Goal: Task Accomplishment & Management: Manage account settings

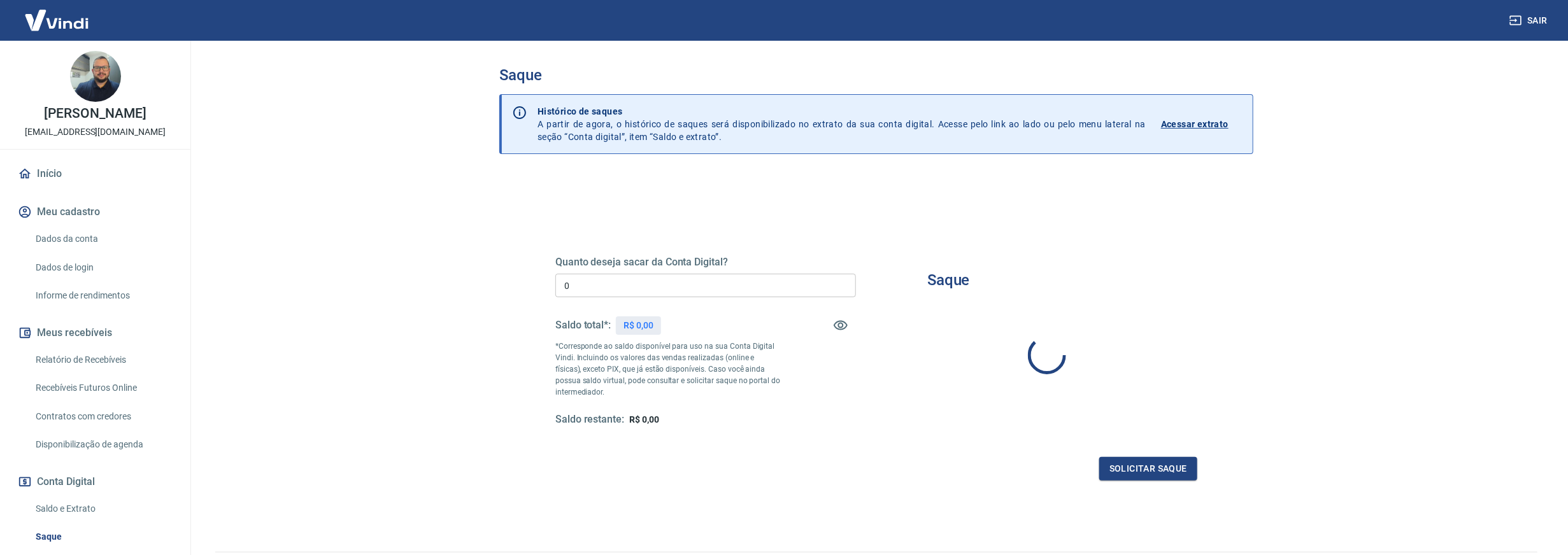
type input "R$ 0,00"
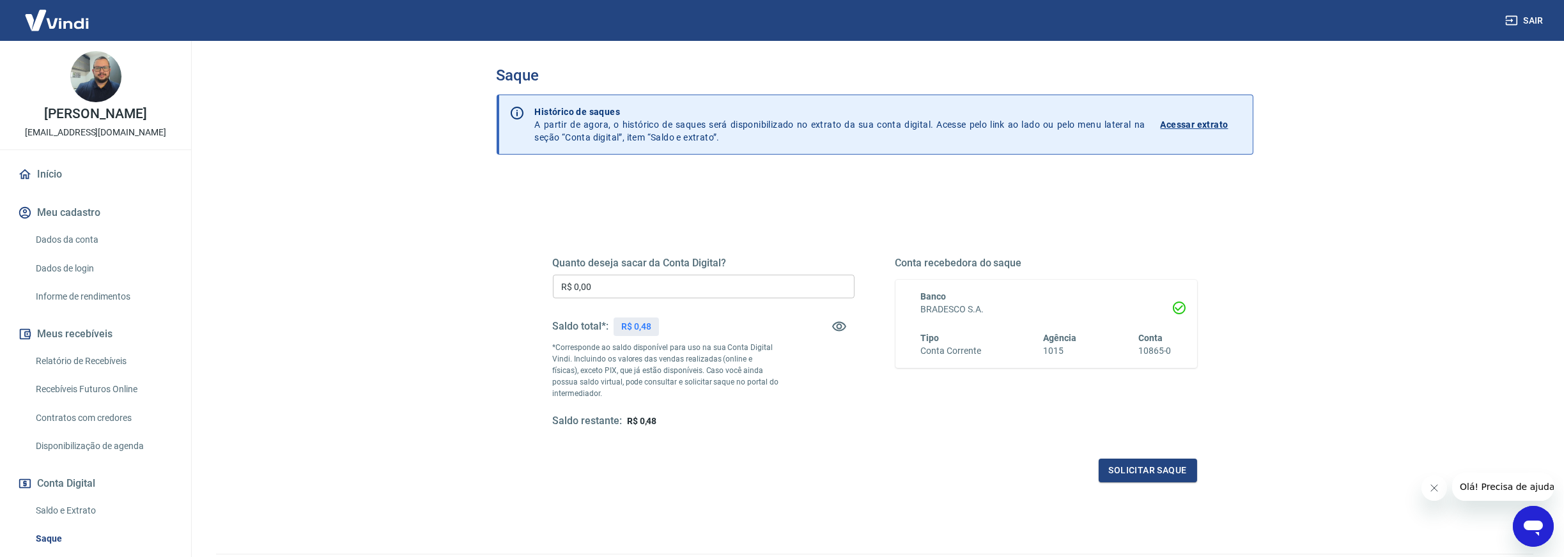
click at [1191, 122] on p "Acessar extrato" at bounding box center [1195, 124] width 68 height 13
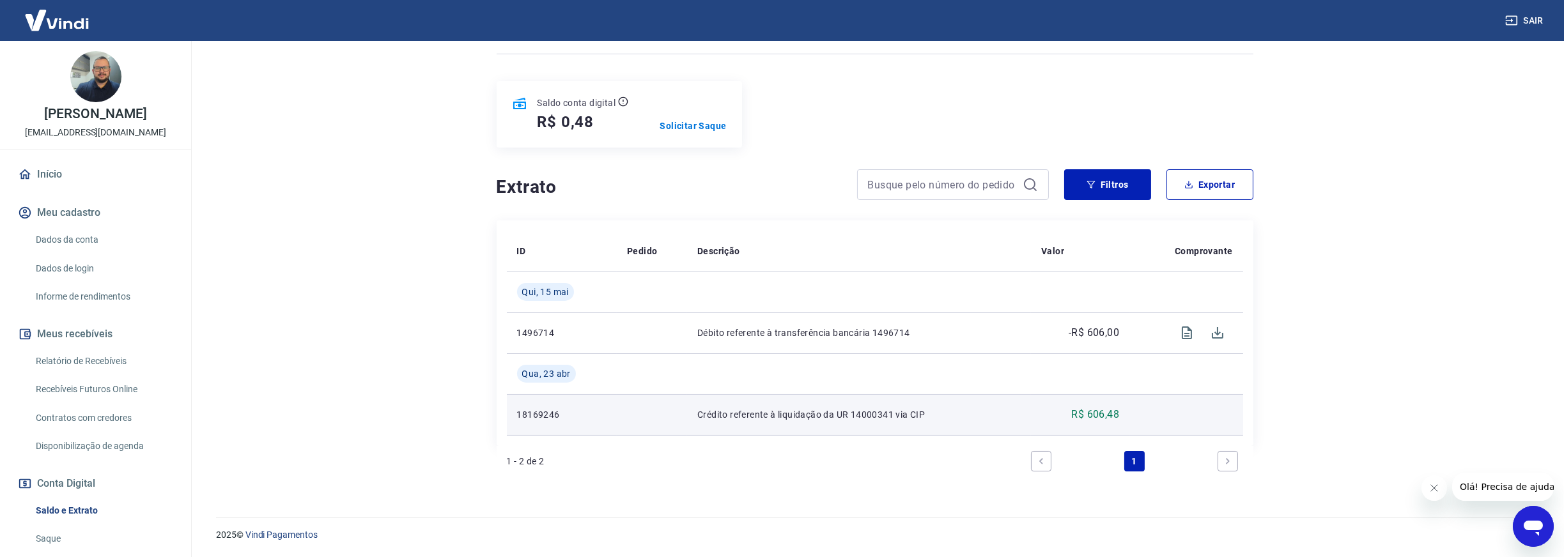
scroll to position [127, 0]
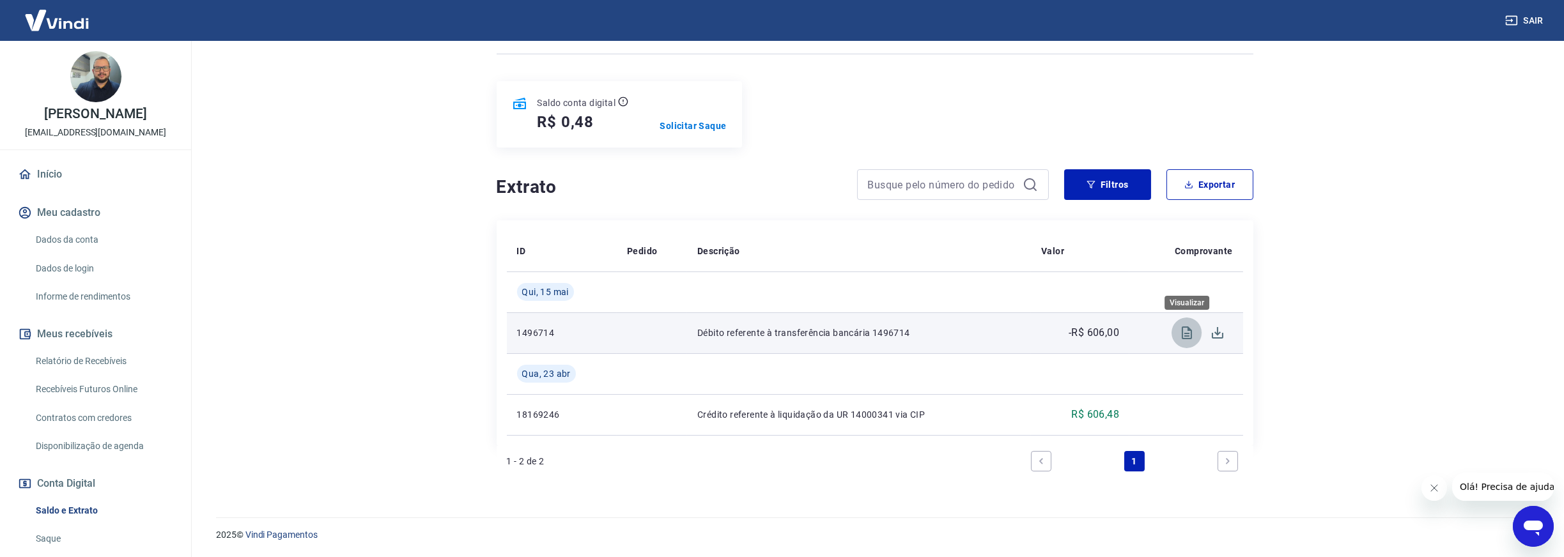
click at [1189, 331] on icon "Visualizar" at bounding box center [1187, 333] width 10 height 13
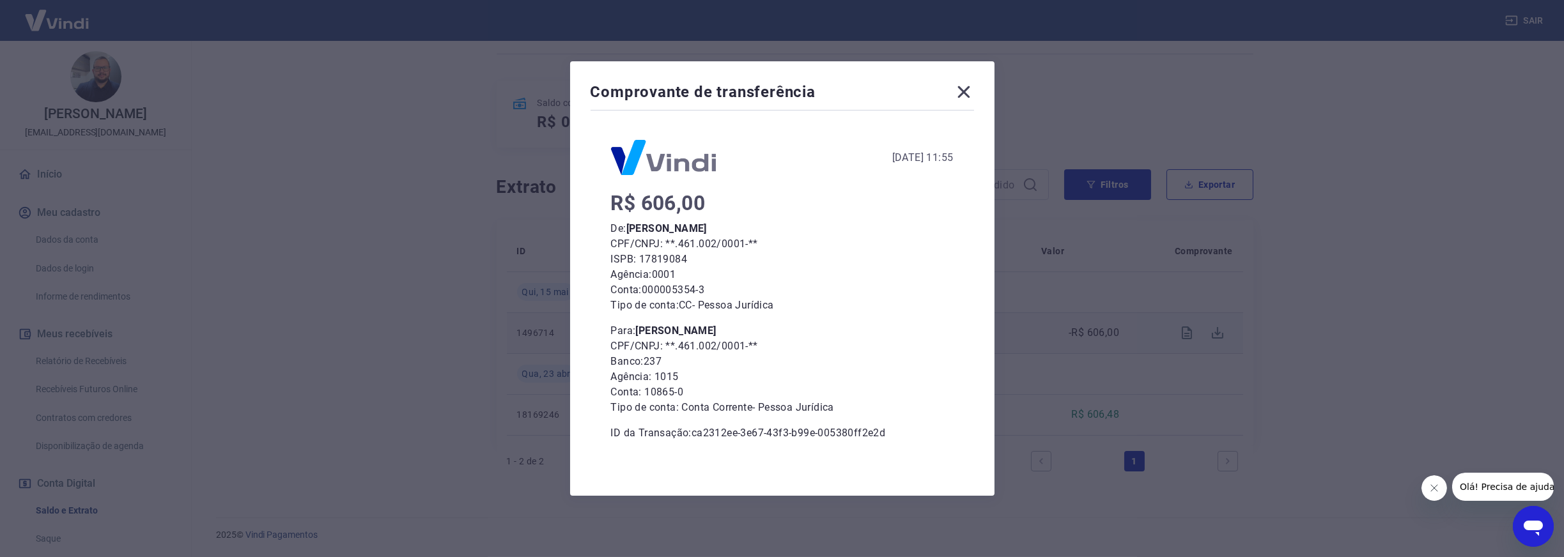
scroll to position [4, 0]
drag, startPoint x: 616, startPoint y: 272, endPoint x: 710, endPoint y: 274, distance: 94.0
click at [710, 274] on p "Agência: 0001" at bounding box center [782, 274] width 343 height 15
click at [745, 282] on p "Conta: 000005354-3" at bounding box center [782, 289] width 343 height 15
click at [970, 95] on icon at bounding box center [964, 92] width 20 height 20
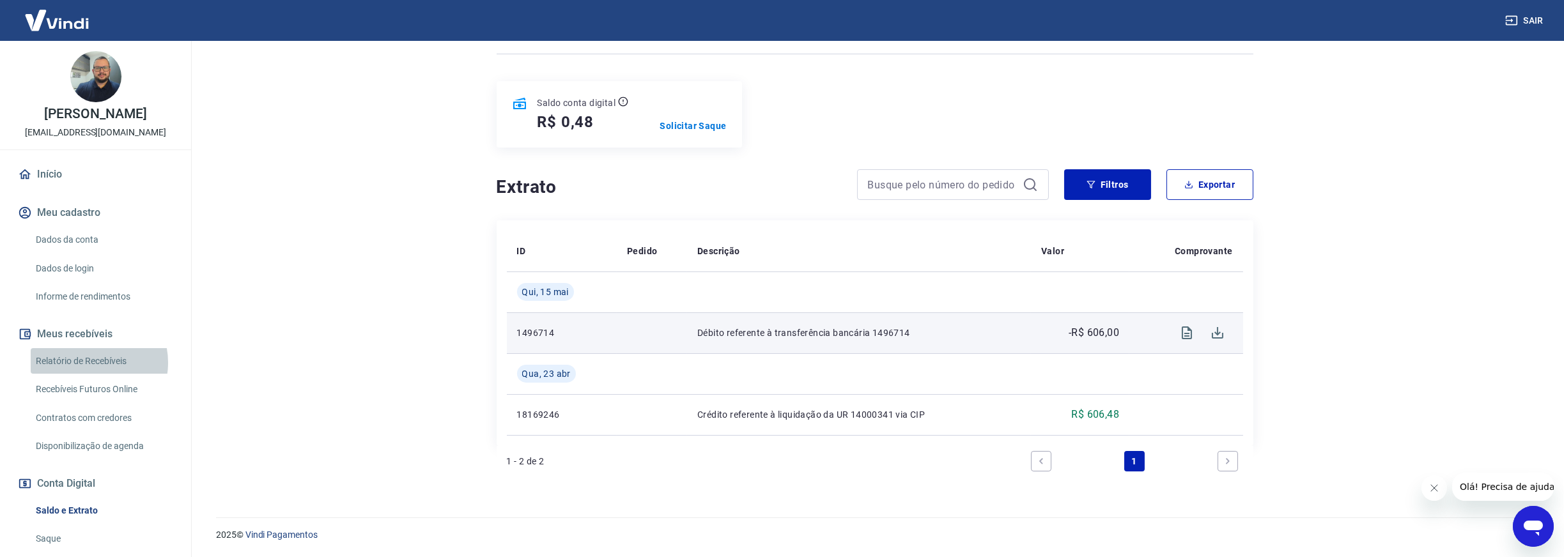
click at [91, 362] on link "Relatório de Recebíveis" at bounding box center [103, 361] width 145 height 26
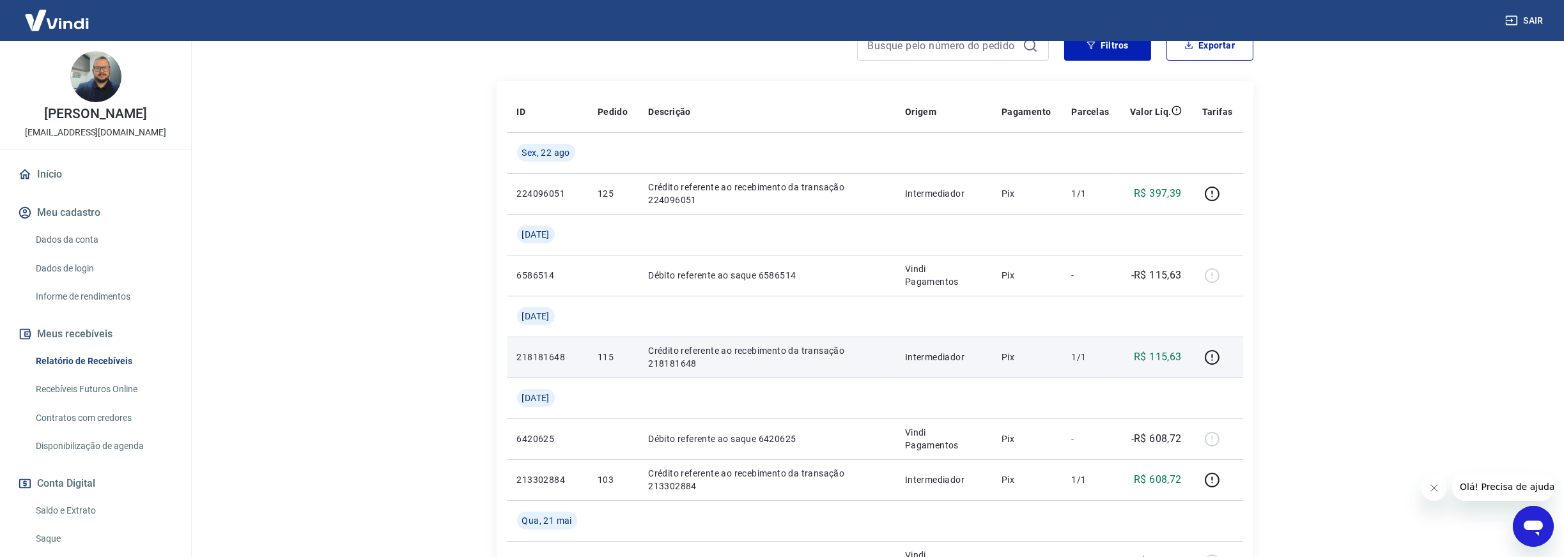
scroll to position [192, 0]
drag, startPoint x: 907, startPoint y: 356, endPoint x: 988, endPoint y: 353, distance: 81.2
click at [988, 353] on td "Intermediador" at bounding box center [943, 357] width 97 height 41
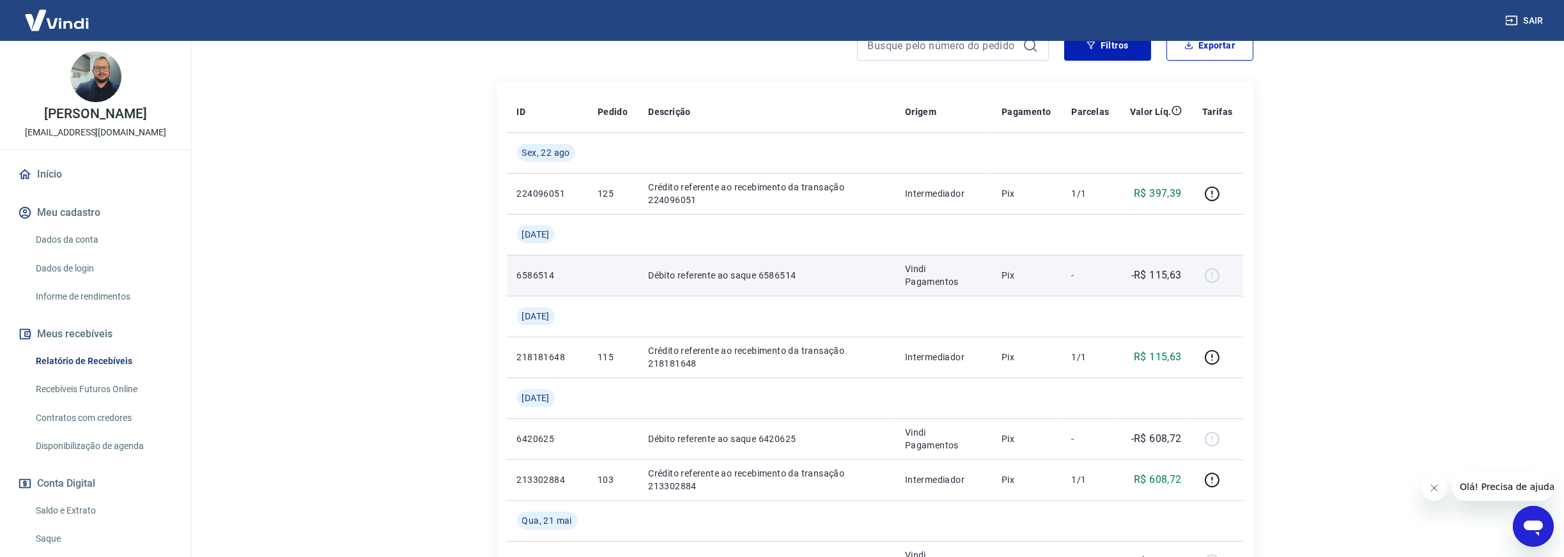
click at [965, 277] on p "Vindi Pagamentos" at bounding box center [943, 276] width 76 height 26
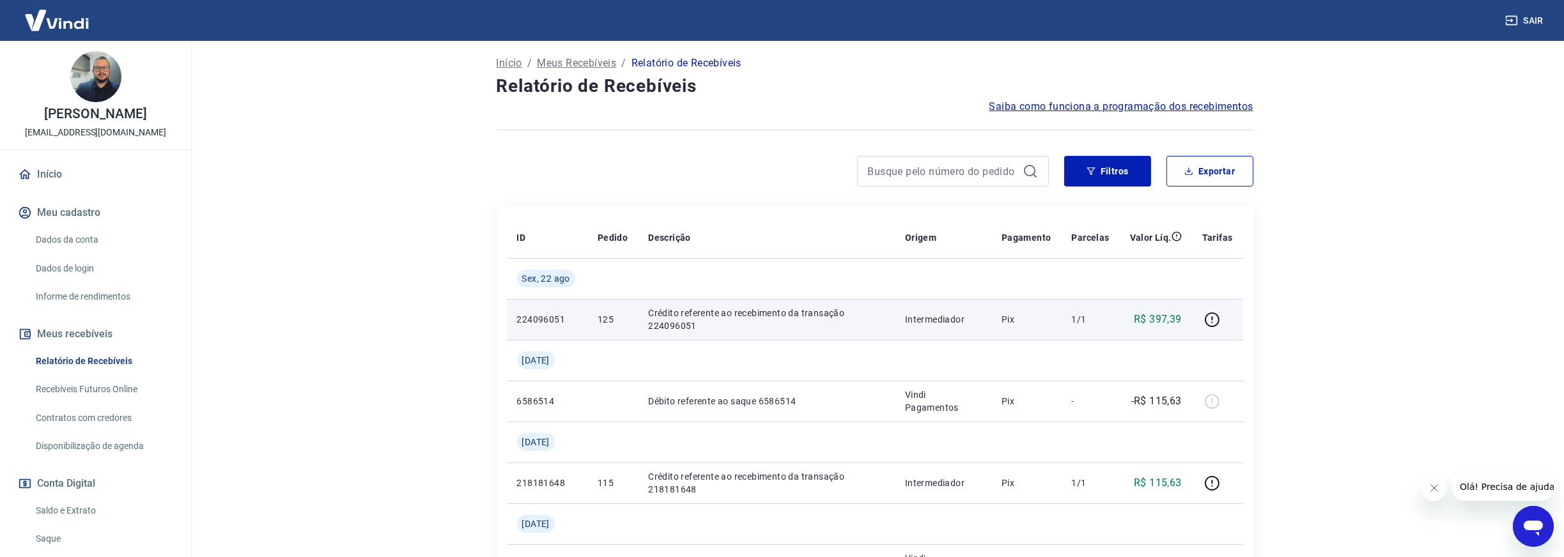
scroll to position [64, 0]
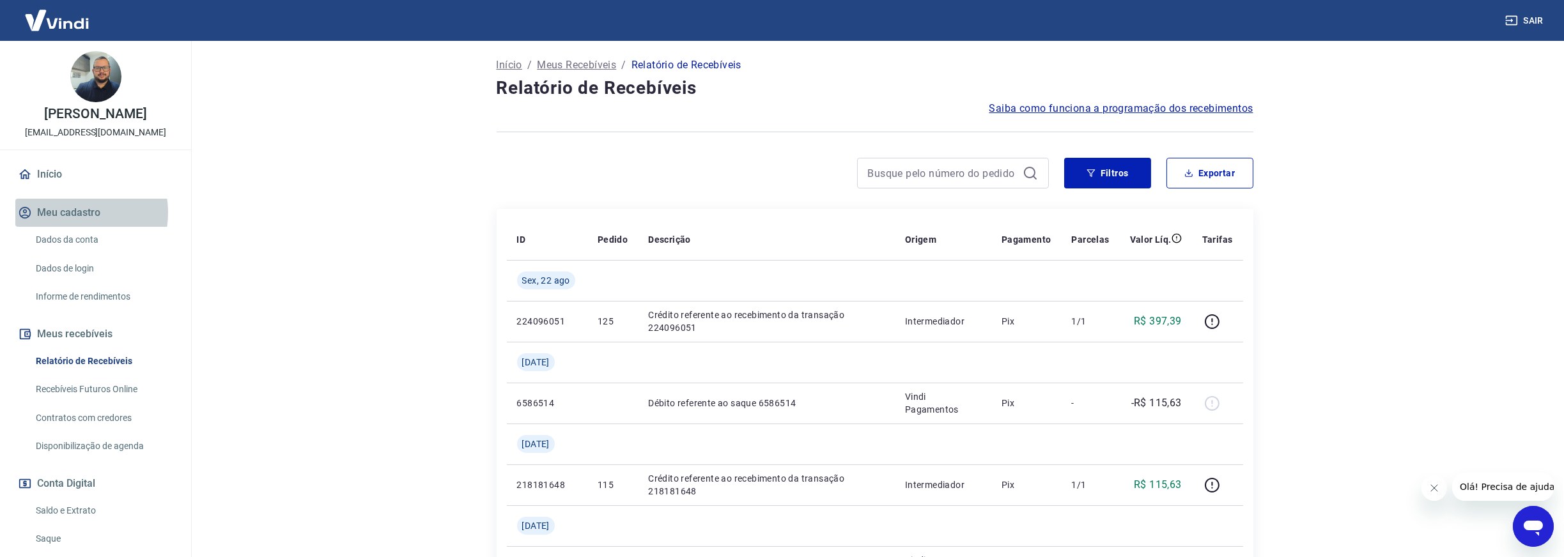
click at [70, 213] on button "Meu cadastro" at bounding box center [95, 213] width 160 height 28
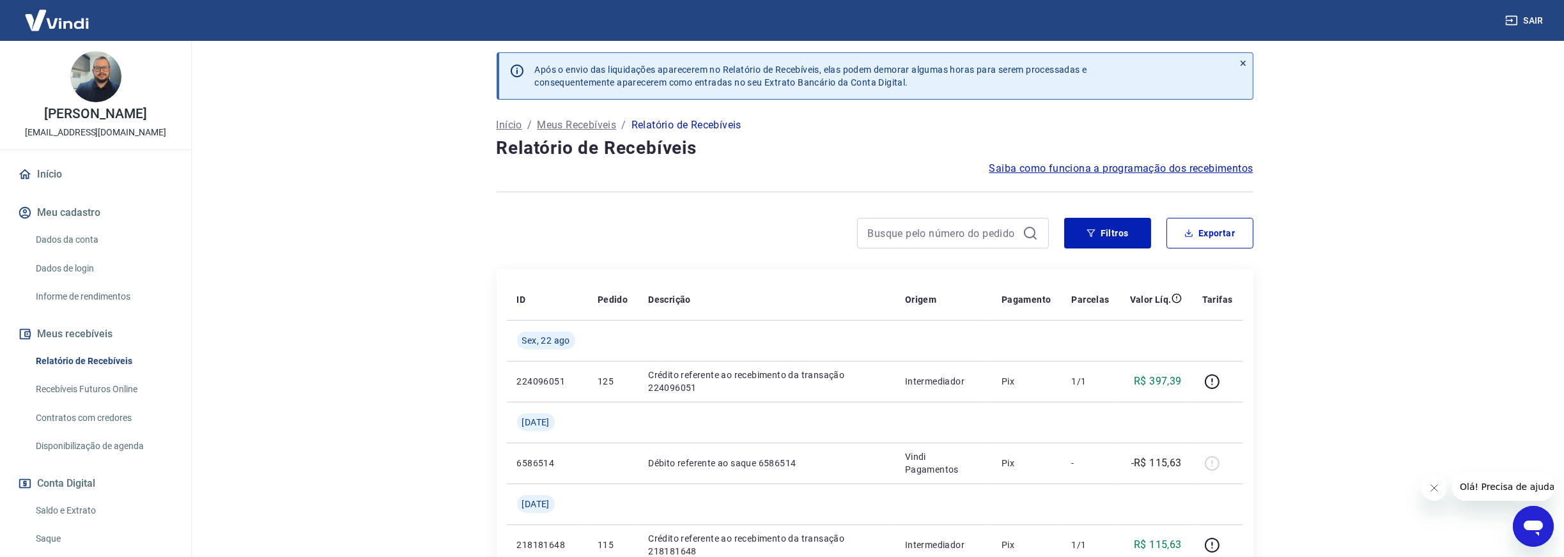
scroll to position [0, 0]
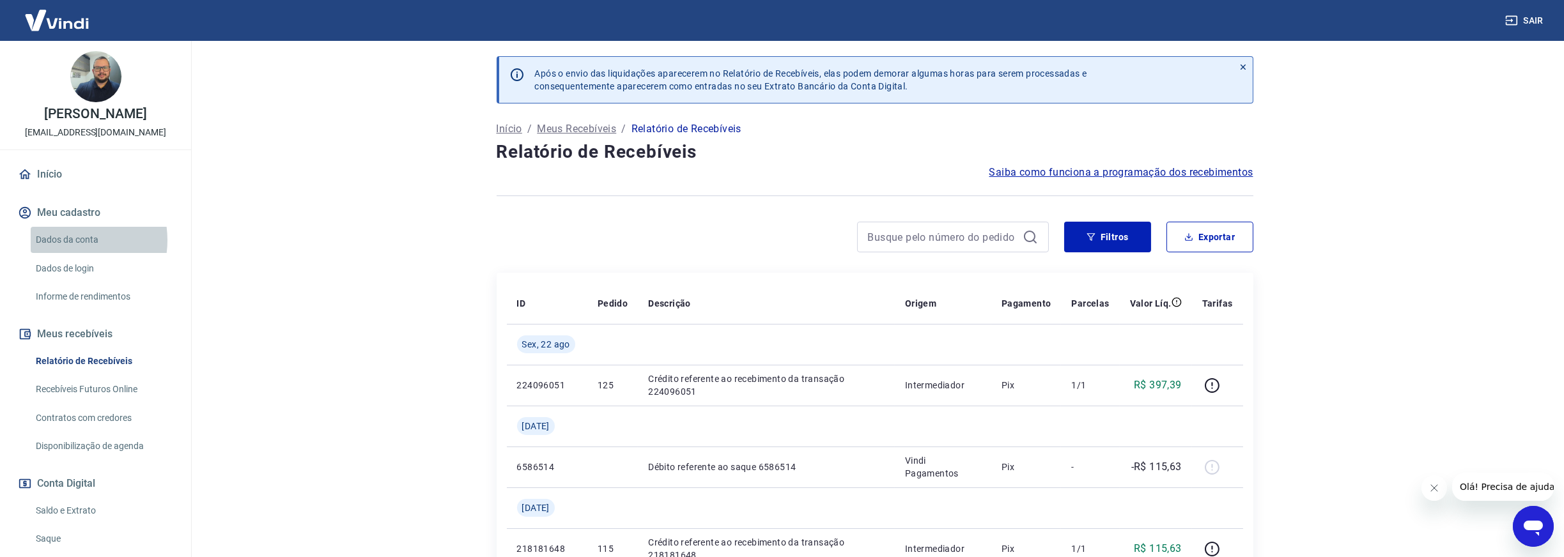
click at [63, 240] on link "Dados da conta" at bounding box center [103, 240] width 145 height 26
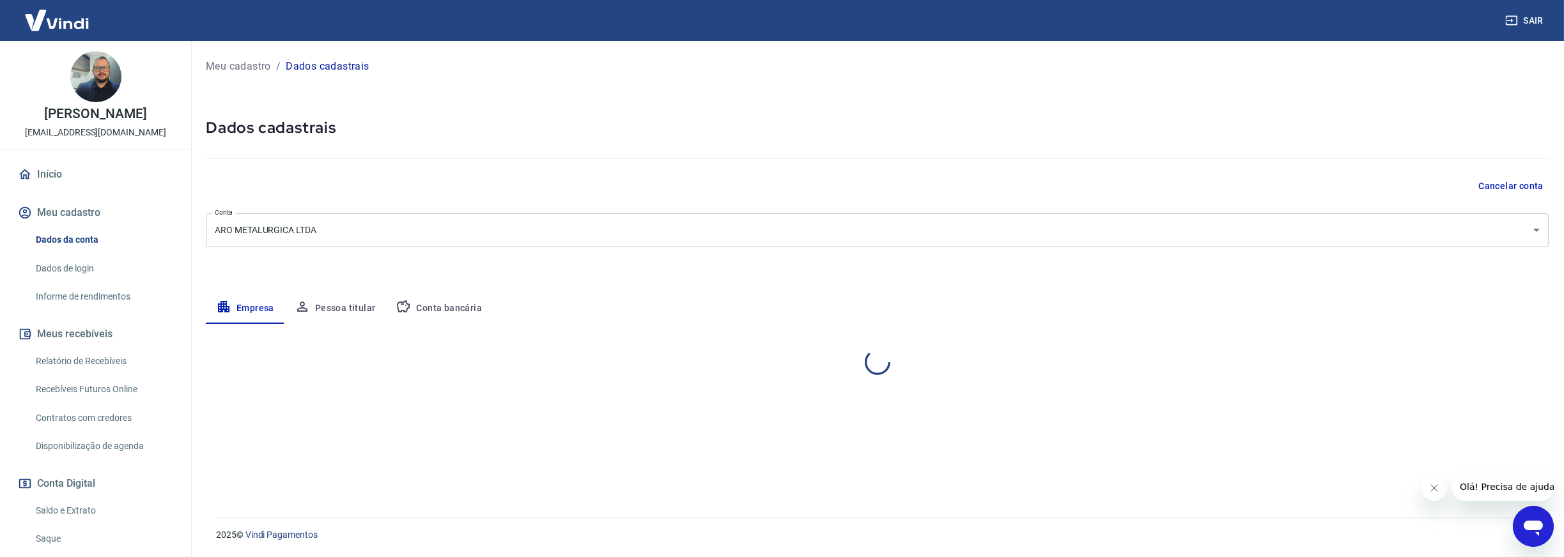
select select "SP"
click at [338, 309] on button "Pessoa titular" at bounding box center [335, 308] width 102 height 31
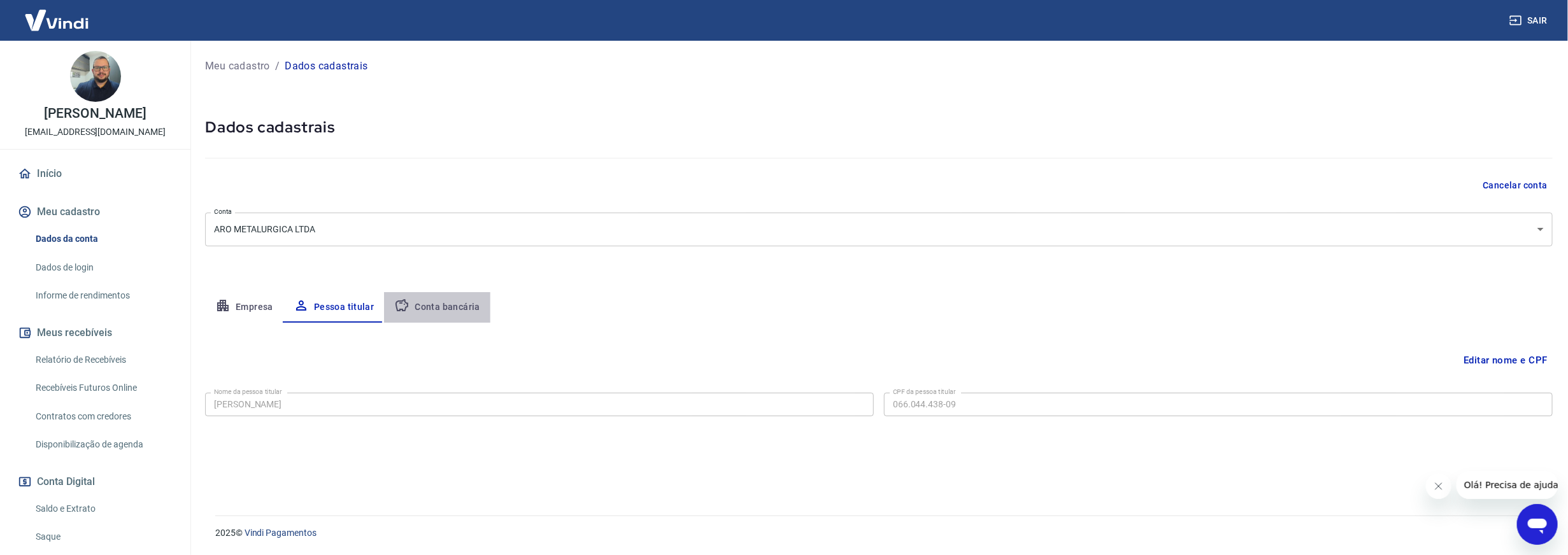
click at [444, 314] on button "Conta bancária" at bounding box center [436, 307] width 107 height 31
select select "1"
click at [236, 66] on p "Meu cadastro" at bounding box center [237, 66] width 65 height 15
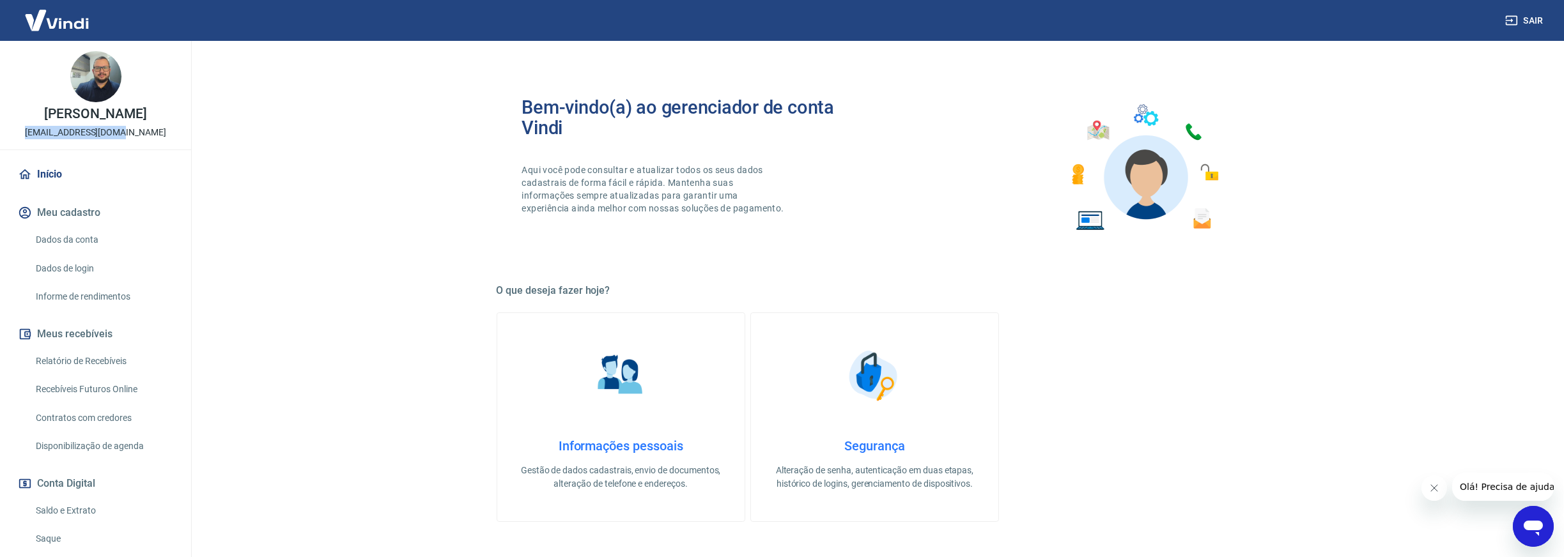
drag, startPoint x: 45, startPoint y: 130, endPoint x: 141, endPoint y: 132, distance: 95.9
click at [141, 132] on div "[PERSON_NAME] [EMAIL_ADDRESS][DOMAIN_NAME]" at bounding box center [95, 95] width 191 height 109
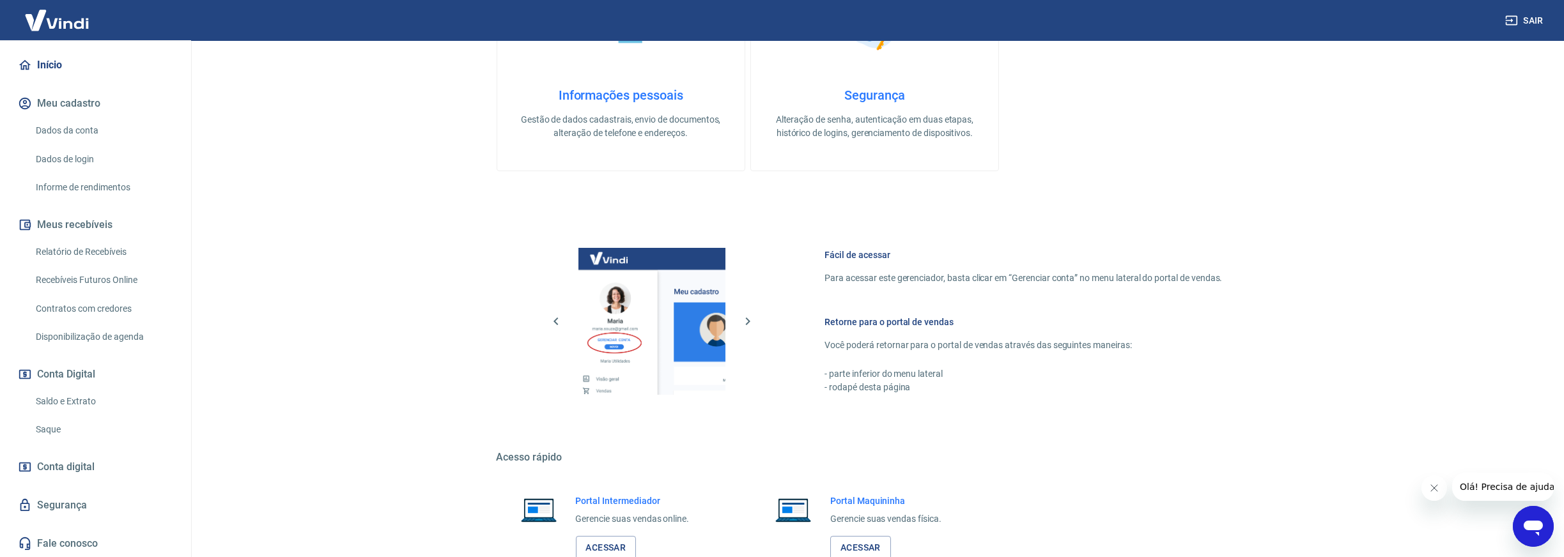
scroll to position [384, 0]
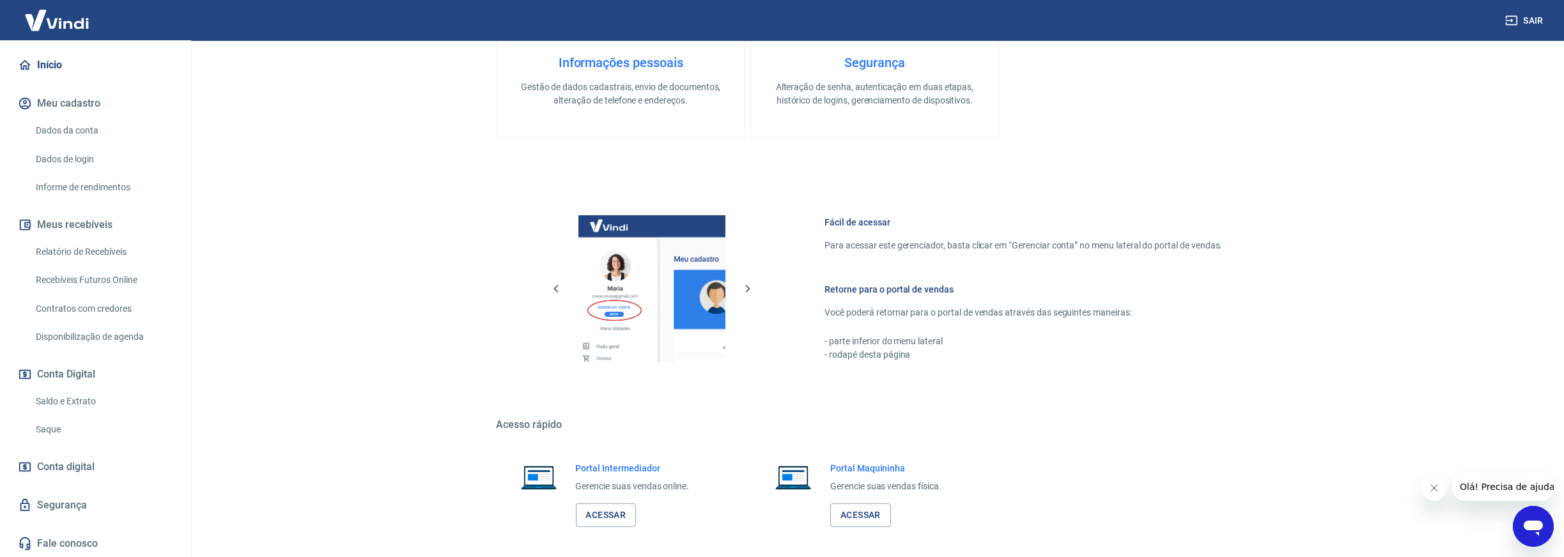
click at [73, 468] on span "Conta digital" at bounding box center [66, 467] width 58 height 18
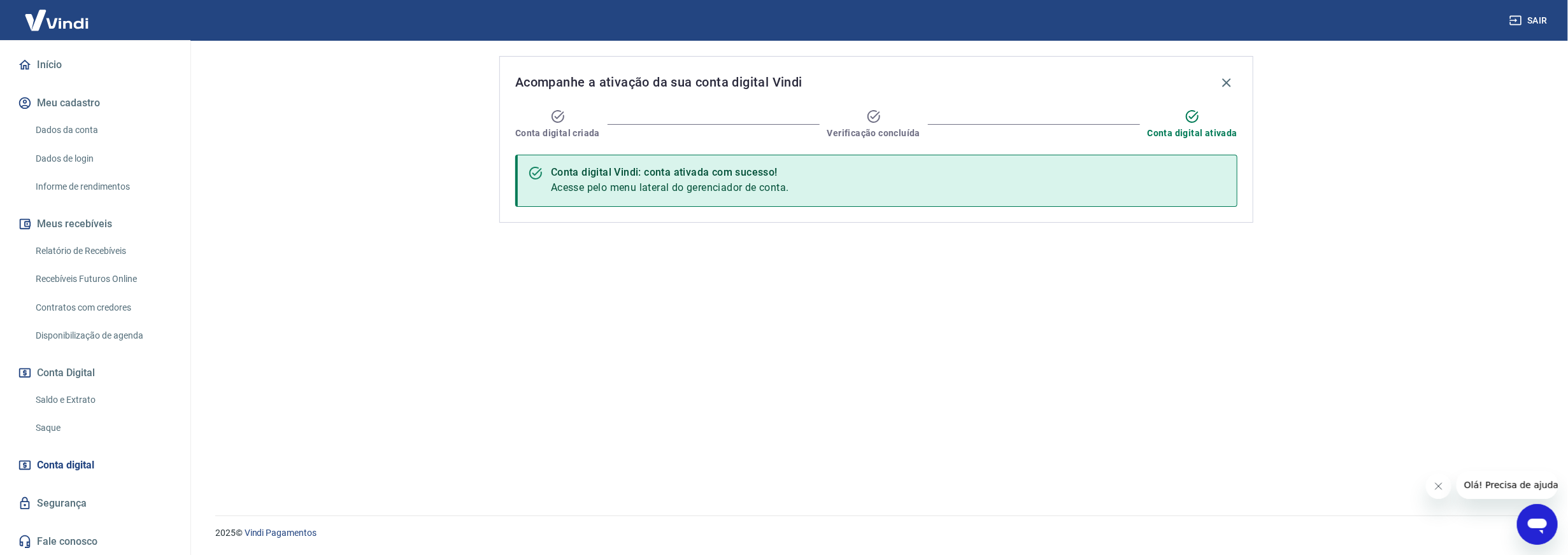
click at [80, 158] on link "Dados de login" at bounding box center [103, 158] width 144 height 26
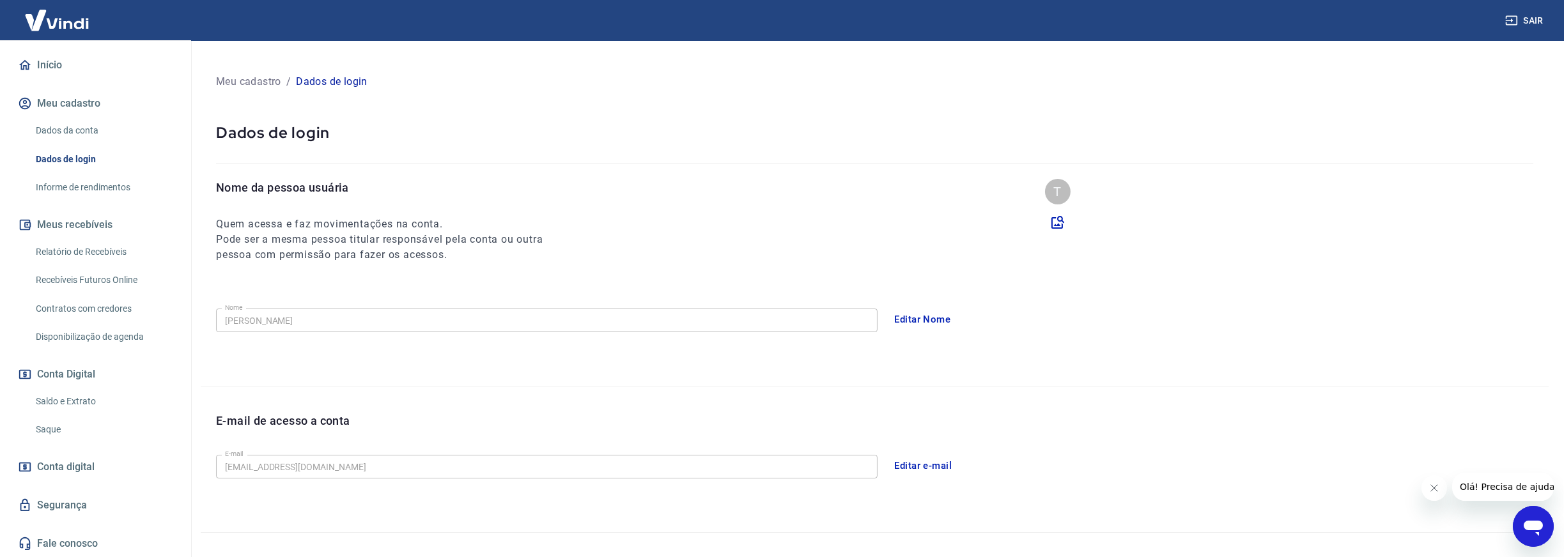
click at [75, 123] on link "Dados da conta" at bounding box center [103, 131] width 145 height 26
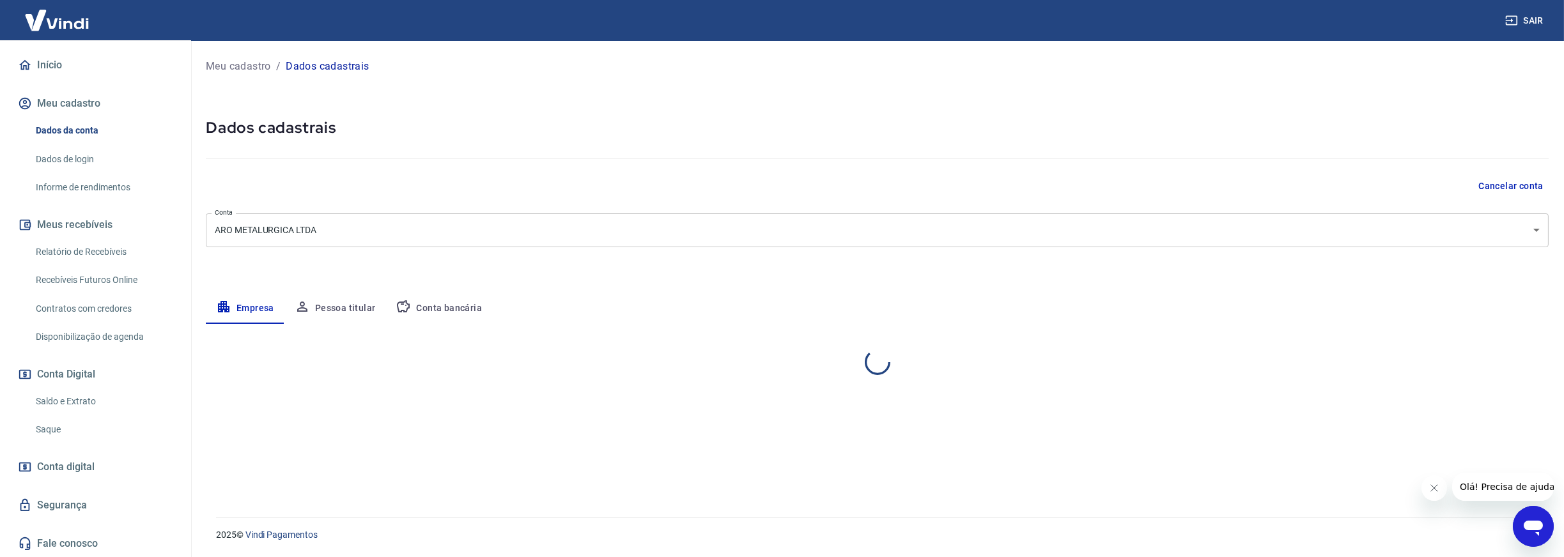
select select "SP"
